Goal: Information Seeking & Learning: Find specific fact

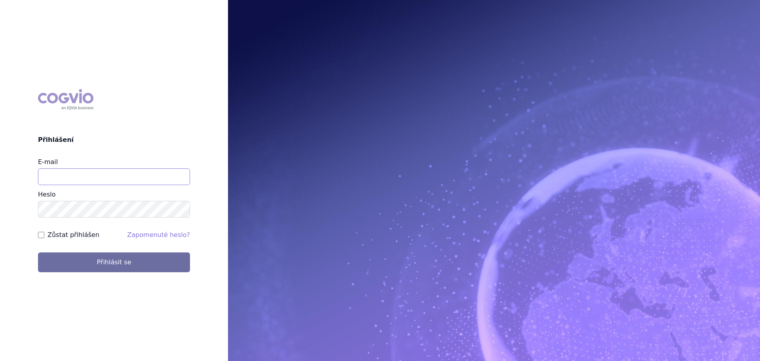
click at [106, 177] on input "E-mail" at bounding box center [114, 176] width 152 height 17
type input "jan.nedved@viatris.com"
click at [38, 252] on button "Přihlásit se" at bounding box center [114, 262] width 152 height 20
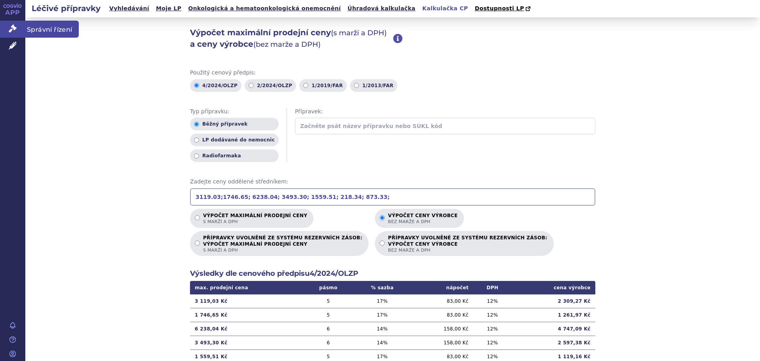
click at [51, 30] on span "Správní řízení" at bounding box center [51, 29] width 53 height 17
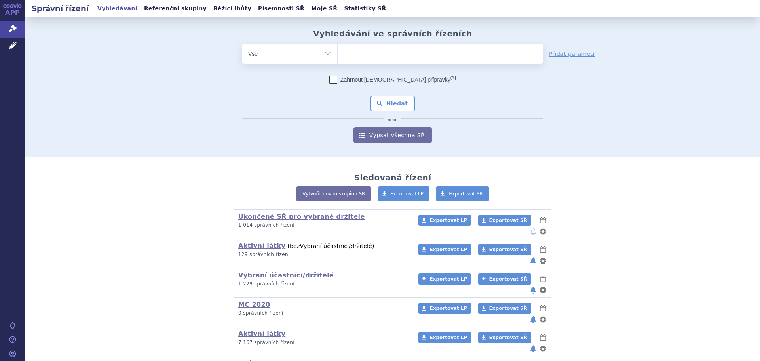
click at [446, 56] on ul at bounding box center [440, 52] width 205 height 17
click at [338, 56] on select at bounding box center [337, 54] width 0 height 20
type input "fr"
type input "fruz"
type input "fruza"
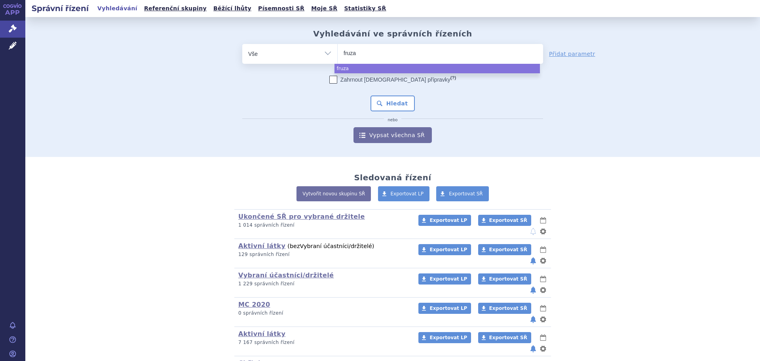
type input "fruzaq"
type input "fruzaqla"
select select "fruzaqla"
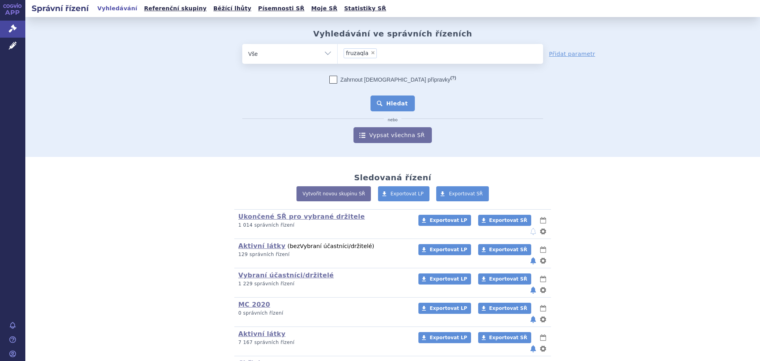
click at [395, 101] on button "Hledat" at bounding box center [392, 103] width 45 height 16
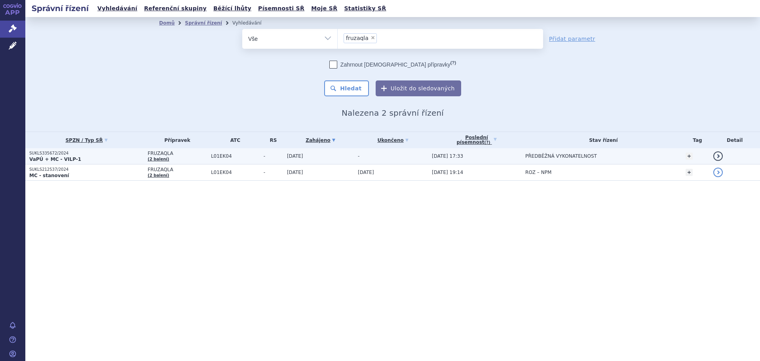
click at [211, 157] on span "L01EK04" at bounding box center [235, 156] width 49 height 6
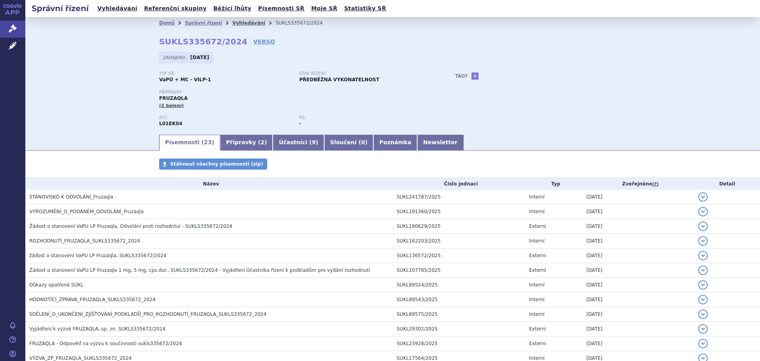
click at [232, 25] on link "Vyhledávání" at bounding box center [248, 23] width 33 height 6
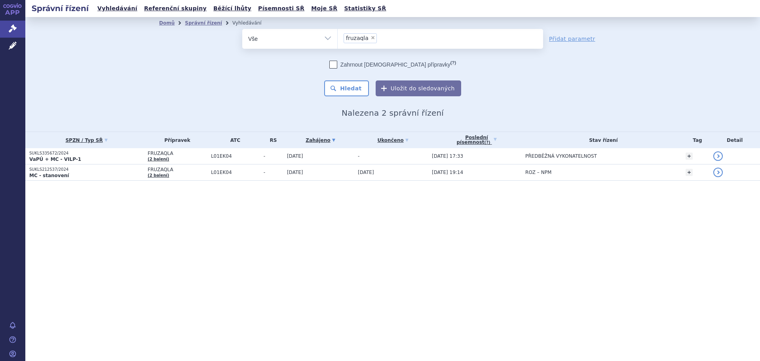
click at [371, 38] on span "×" at bounding box center [372, 37] width 5 height 5
click at [338, 38] on select "fruzaqla" at bounding box center [337, 38] width 0 height 20
select select
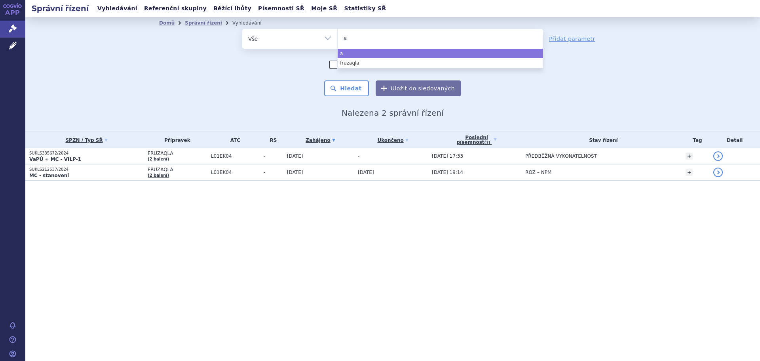
type input "ad"
type input "adce"
type input "adcetr"
type input "adcetri"
type input "adcetris"
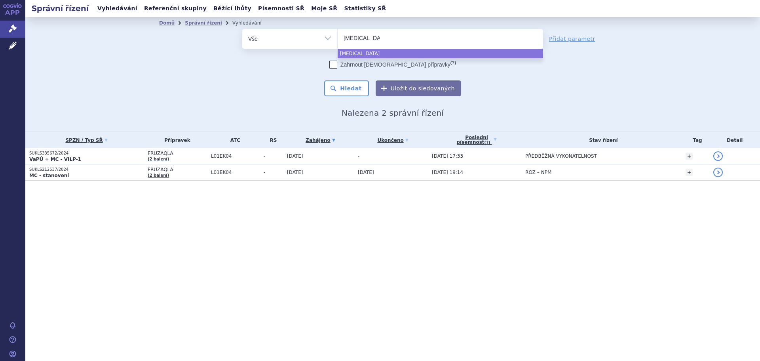
select select "adcetris"
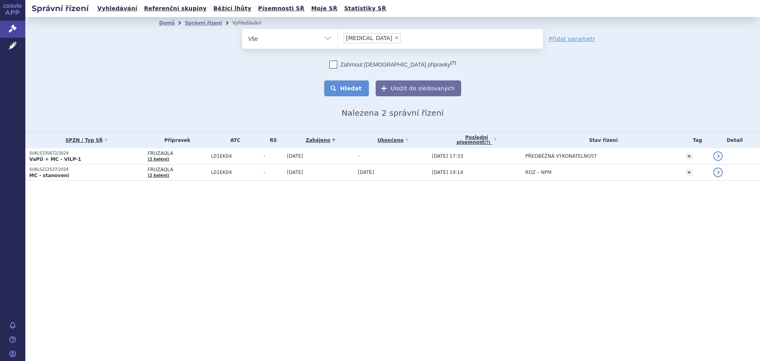
click at [357, 82] on button "Hledat" at bounding box center [346, 88] width 45 height 16
click at [57, 7] on h2 "Správní řízení" at bounding box center [60, 8] width 70 height 11
click at [116, 10] on link "Vyhledávání" at bounding box center [117, 8] width 45 height 11
